Goal: Communication & Community: Connect with others

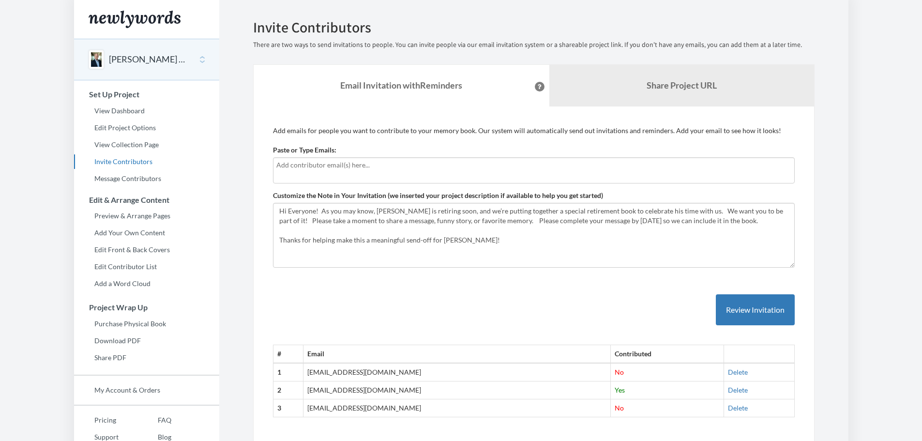
scroll to position [40, 0]
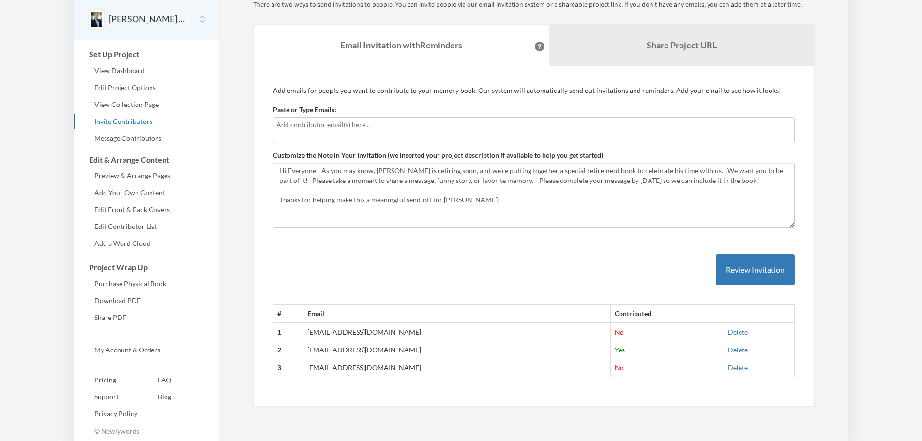
click at [725, 373] on td "Delete" at bounding box center [758, 368] width 71 height 18
click at [728, 368] on link "Delete" at bounding box center [738, 367] width 20 height 8
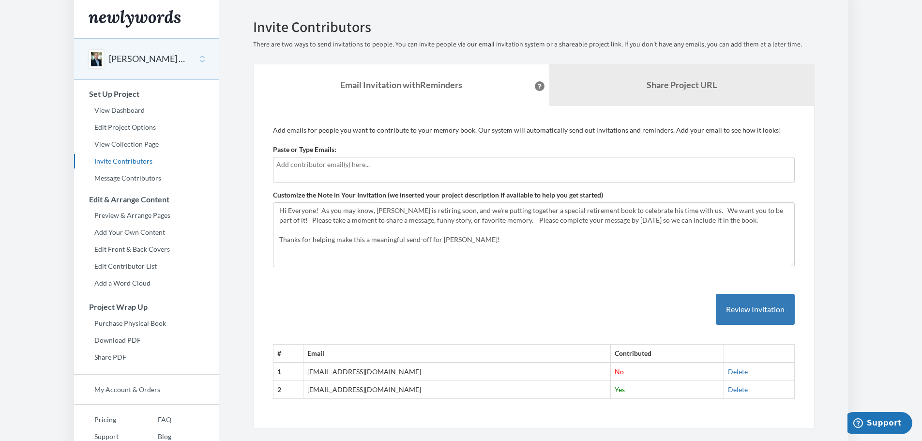
scroll to position [0, 0]
click at [127, 159] on link "Invite Contributors" at bounding box center [146, 161] width 145 height 15
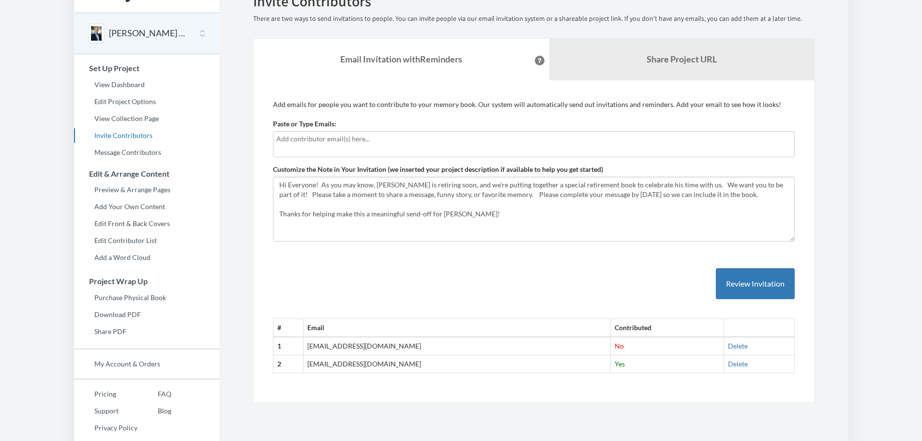
scroll to position [40, 0]
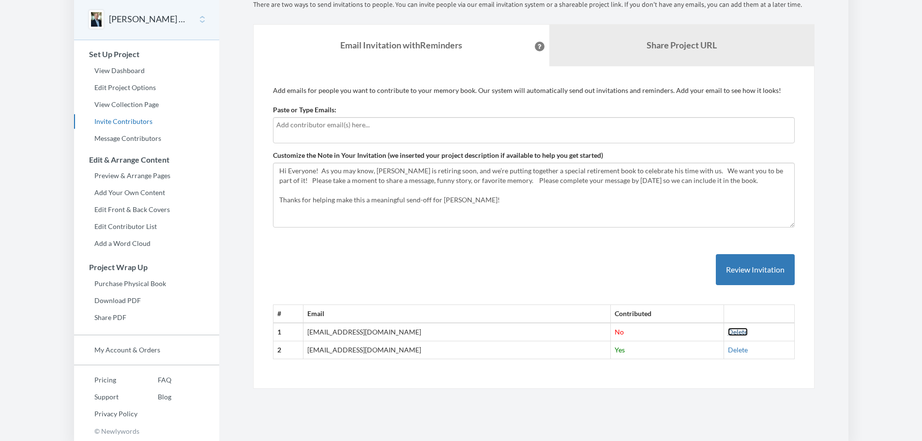
click at [728, 334] on link "Delete" at bounding box center [738, 332] width 20 height 8
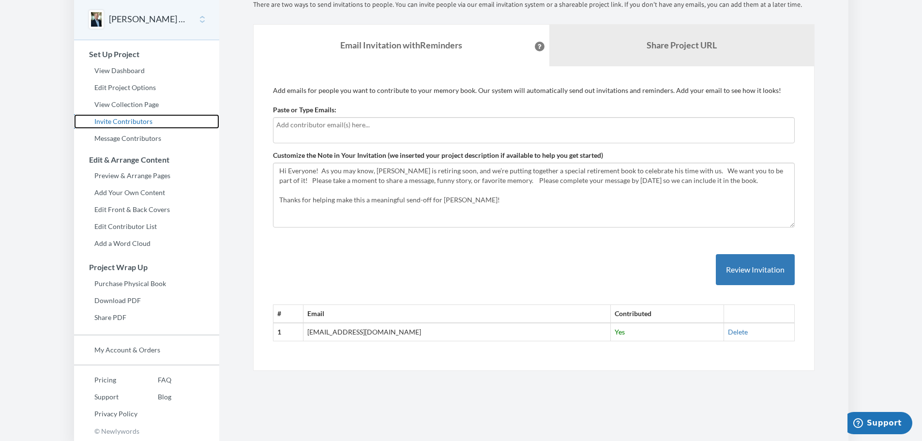
click at [130, 120] on link "Invite Contributors" at bounding box center [146, 121] width 145 height 15
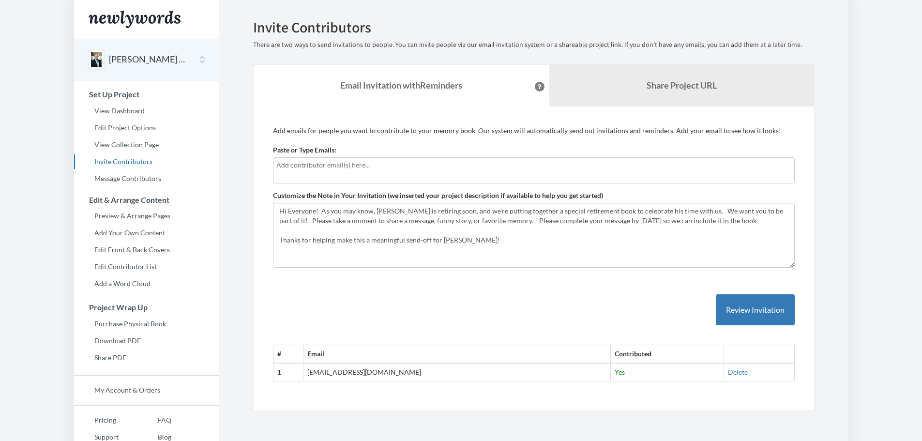
click at [282, 131] on p "Add emails for people you want to contribute to your memory book. Our system wi…" at bounding box center [534, 131] width 522 height 10
click at [290, 170] on body "Main menu Lee Hediger's Retirement Select a project Lee Hediger's Retirement St…" at bounding box center [461, 220] width 922 height 441
type input "[EMAIL_ADDRESS][DOMAIN_NAME]"
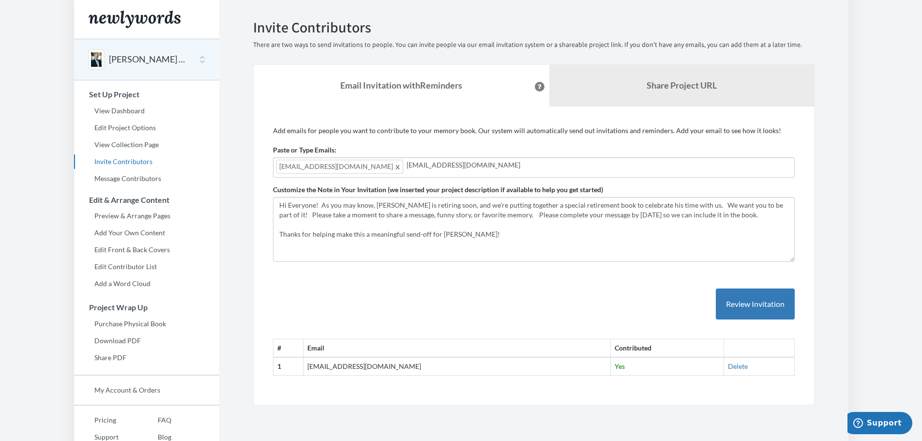
type input "mromero@bpbcpa.com"
click at [607, 290] on div "# Email Contributed 1 cgcue@aol.com Yes Delete" at bounding box center [534, 322] width 522 height 107
click at [747, 297] on button "Review Invitation" at bounding box center [755, 303] width 79 height 31
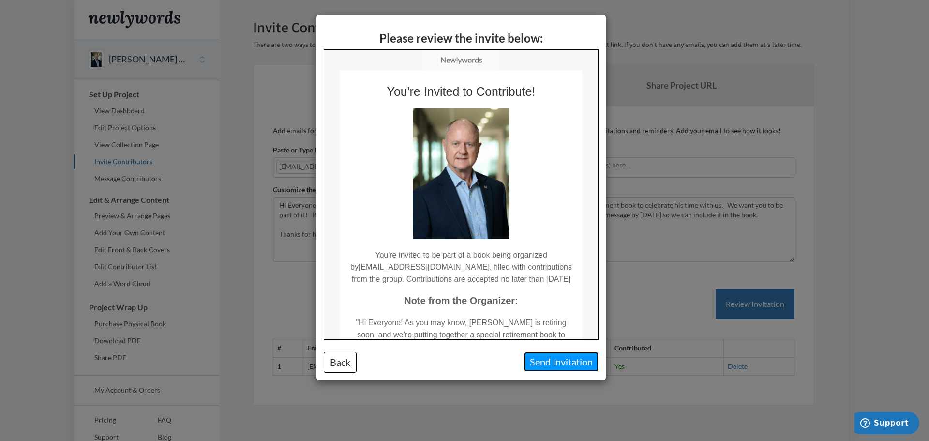
click at [569, 370] on button "Send Invitation" at bounding box center [561, 362] width 75 height 20
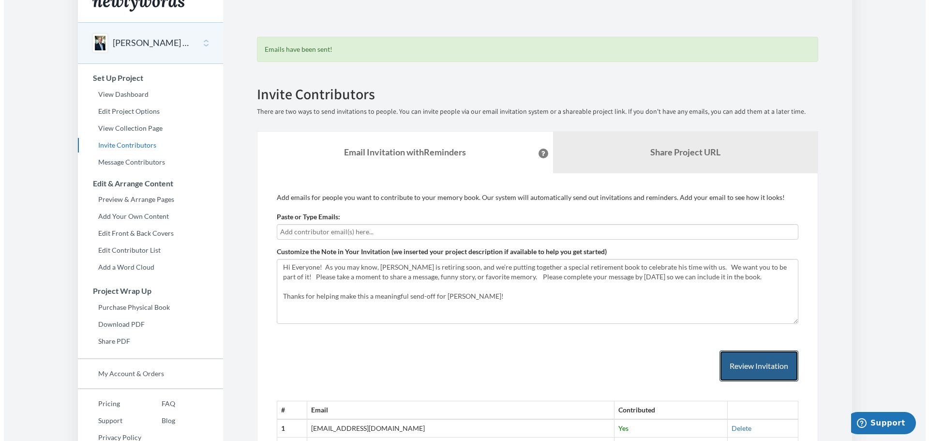
scroll to position [11, 0]
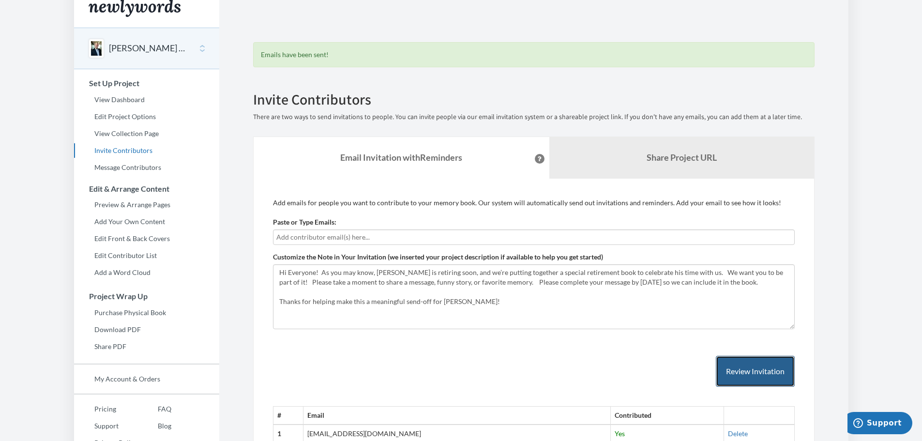
click at [749, 379] on button "Review Invitation" at bounding box center [755, 371] width 79 height 31
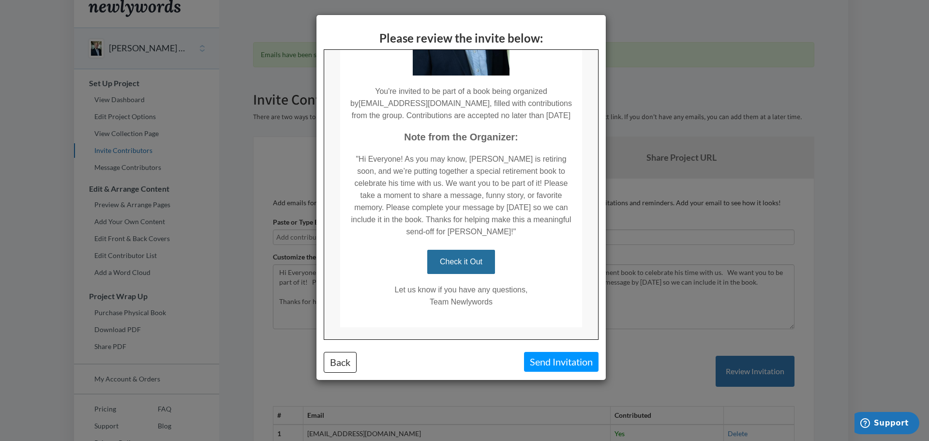
scroll to position [185, 0]
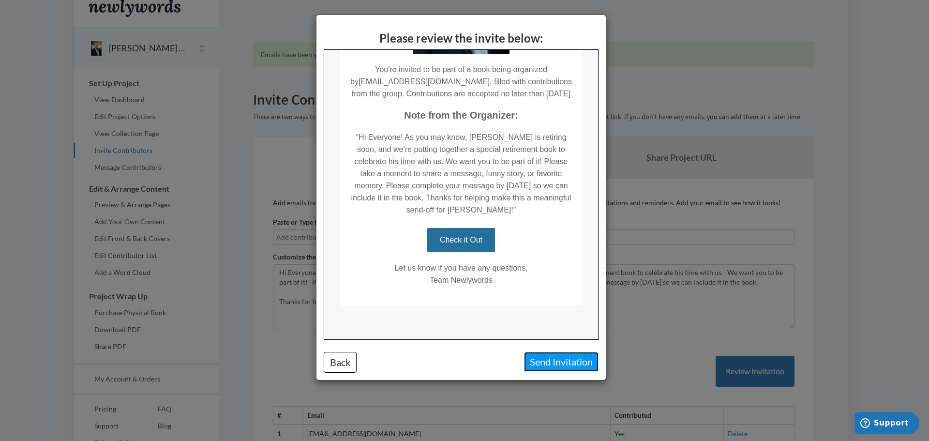
click at [553, 358] on button "Send Invitation" at bounding box center [561, 362] width 75 height 20
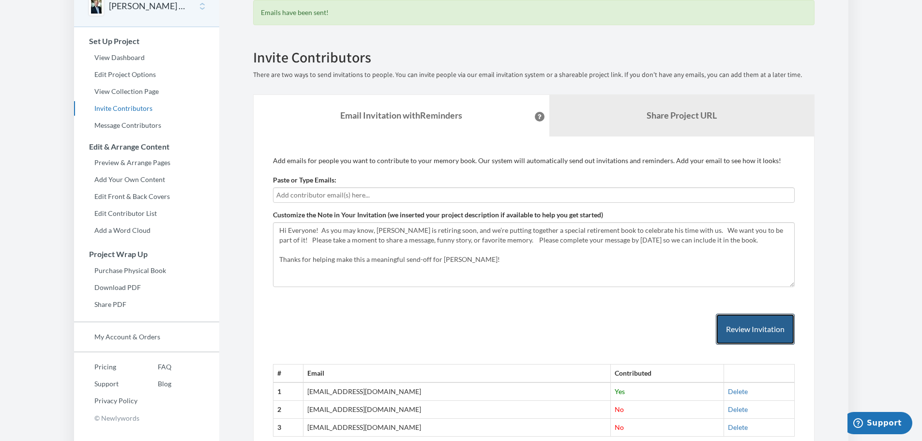
scroll to position [108, 0]
